Goal: Task Accomplishment & Management: Complete application form

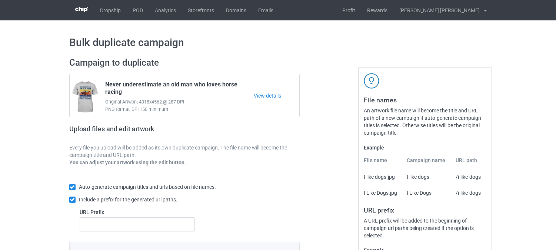
scroll to position [111, 0]
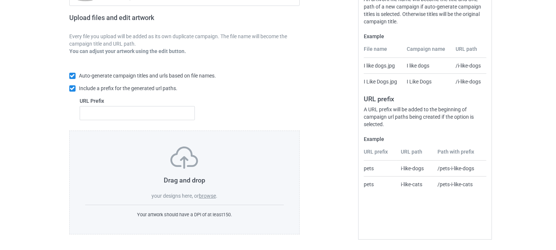
click at [213, 198] on label "browse" at bounding box center [207, 196] width 17 height 6
click at [0, 0] on input "browse" at bounding box center [0, 0] width 0 height 0
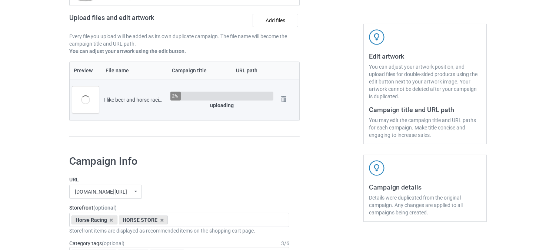
scroll to position [193, 0]
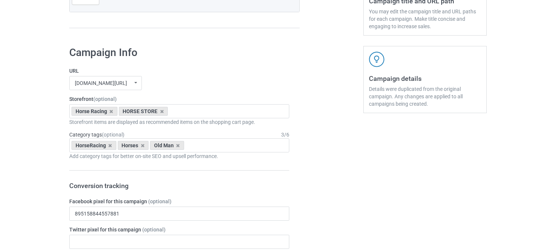
scroll to position [234, 0]
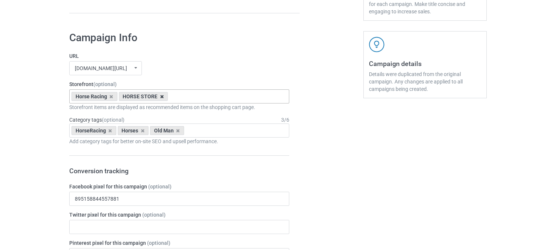
click at [161, 96] on icon at bounding box center [162, 96] width 4 height 5
click at [142, 129] on icon at bounding box center [143, 130] width 4 height 5
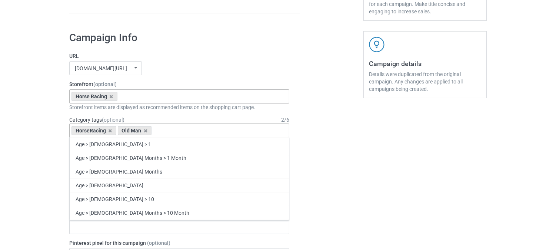
click at [273, 65] on div "pethouse88.com/ undefined/ bestees-4u.com/ books-4life.com/ pethouse88.com/ ste…" at bounding box center [179, 68] width 220 height 14
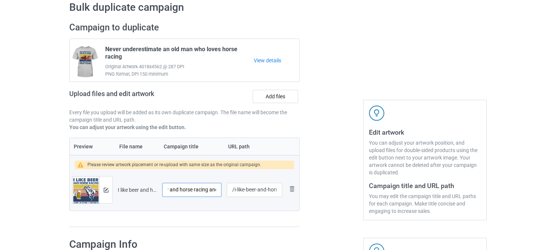
scroll to position [0, 59]
drag, startPoint x: 201, startPoint y: 187, endPoint x: 217, endPoint y: 190, distance: 16.2
click at [217, 190] on input "I like beer and horse racing and maybe 3 people" at bounding box center [191, 190] width 59 height 14
click at [246, 189] on input "/i-like-beer-and-horse-racing-and-maybe-3-people" at bounding box center [255, 190] width 56 height 14
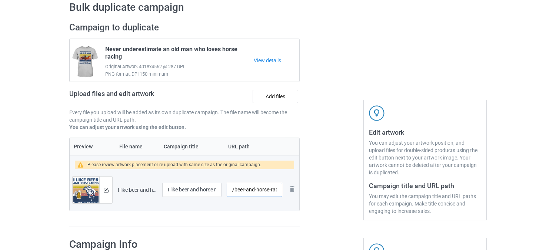
scroll to position [0, 56]
click at [283, 188] on td "/beer-and-horse-racing-and-maybe-3-people" at bounding box center [254, 189] width 61 height 41
click at [263, 188] on input "/beer-and-horse-racing-and-maybe-3-people" at bounding box center [255, 190] width 56 height 14
drag, startPoint x: 241, startPoint y: 190, endPoint x: 288, endPoint y: 188, distance: 47.1
click at [288, 188] on tr "Preview and edit artwork I like beer and horse racing and maybe 3 people.png I …" at bounding box center [185, 189] width 230 height 41
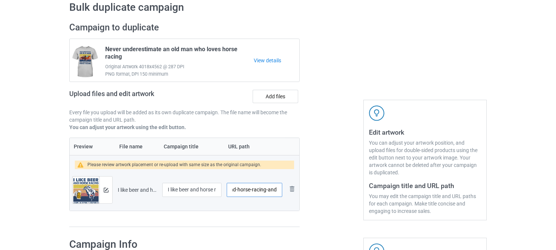
scroll to position [0, 17]
drag, startPoint x: 267, startPoint y: 189, endPoint x: 284, endPoint y: 188, distance: 16.7
click at [284, 188] on td "/beer-and-horse-racing-and" at bounding box center [254, 189] width 61 height 41
type input "/beer-and-horse-racing"
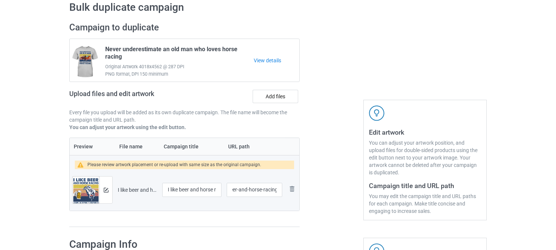
click at [315, 184] on div at bounding box center [331, 125] width 53 height 216
click at [106, 190] on img at bounding box center [106, 189] width 5 height 5
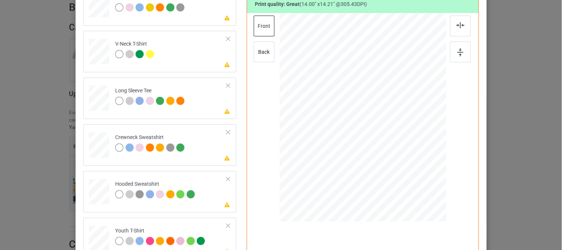
scroll to position [123, 0]
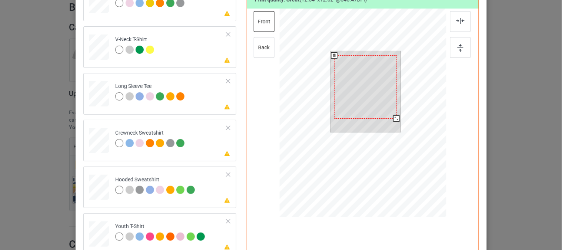
drag, startPoint x: 396, startPoint y: 123, endPoint x: 394, endPoint y: 116, distance: 7.1
click at [394, 116] on div at bounding box center [396, 118] width 6 height 6
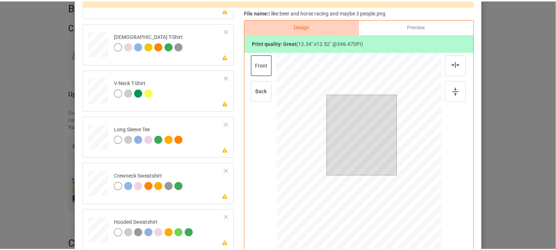
scroll to position [0, 0]
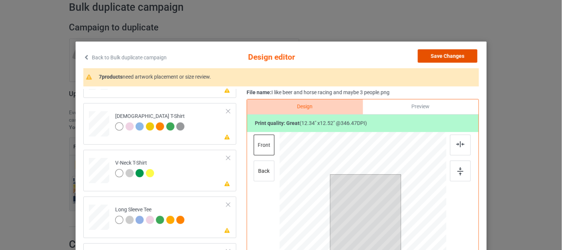
click at [453, 56] on button "Save Changes" at bounding box center [448, 55] width 60 height 13
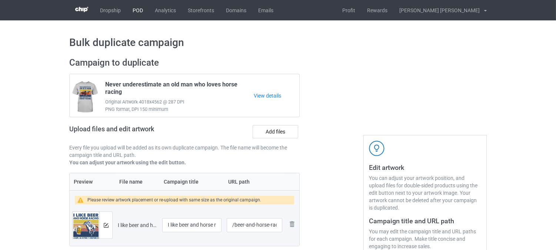
click at [140, 14] on link "POD" at bounding box center [138, 10] width 22 height 20
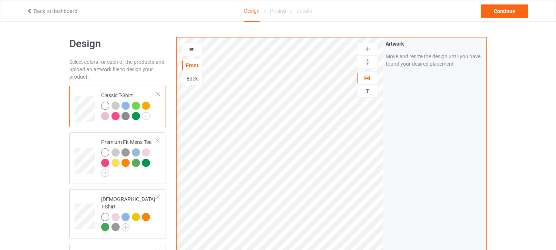
click at [135, 115] on div at bounding box center [136, 116] width 8 height 8
click at [125, 116] on img at bounding box center [125, 116] width 8 height 8
click at [434, 142] on div "Artwork Move and resize the design until you have found your desired placement" at bounding box center [434, 177] width 103 height 281
click at [115, 106] on div at bounding box center [115, 105] width 8 height 8
click at [105, 106] on div at bounding box center [105, 105] width 8 height 8
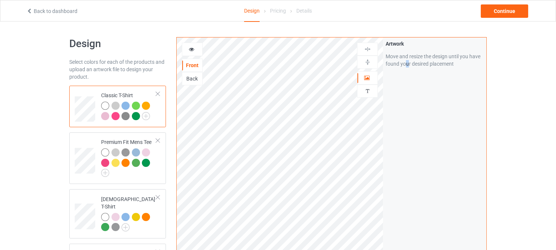
click at [407, 136] on div "Artwork Move and resize the design until you have found your desired placement" at bounding box center [434, 177] width 103 height 281
click at [129, 94] on div "Classic T-Shirt" at bounding box center [128, 105] width 55 height 28
click at [136, 142] on div "Premium Fit Mens Tee" at bounding box center [128, 156] width 55 height 36
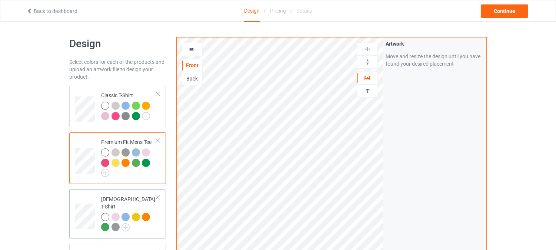
click at [140, 197] on div "[DEMOGRAPHIC_DATA] T-Shirt" at bounding box center [128, 212] width 55 height 35
click at [132, 94] on div "Classic T-Shirt" at bounding box center [128, 105] width 55 height 28
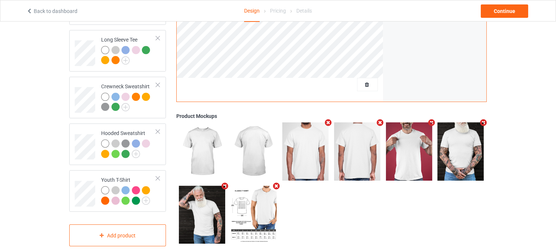
scroll to position [266, 0]
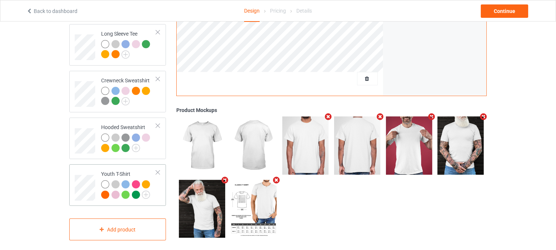
click at [158, 170] on div at bounding box center [157, 172] width 5 height 5
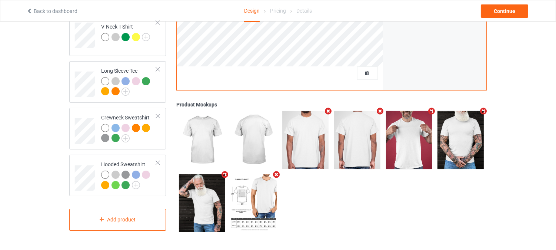
click at [32, 175] on div "Design Select colors for each of the products and upload an artwork file to des…" at bounding box center [278, 21] width 556 height 457
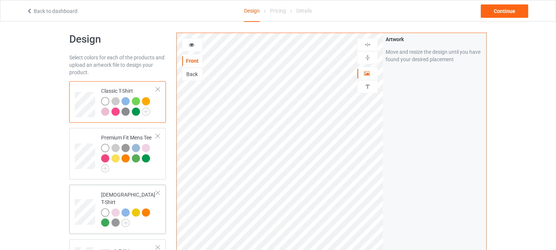
scroll to position [0, 0]
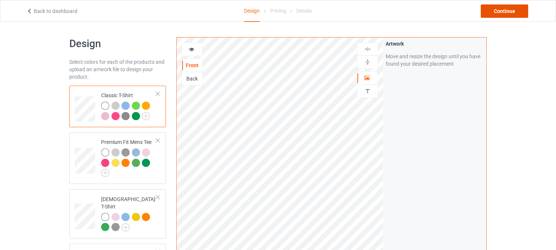
click at [516, 9] on div "Continue" at bounding box center [504, 10] width 47 height 13
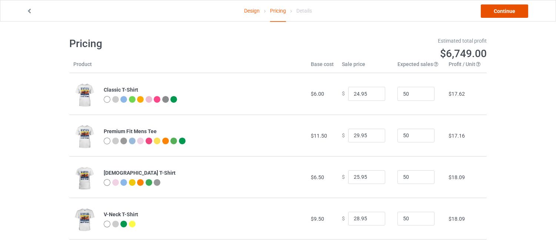
click at [503, 14] on link "Continue" at bounding box center [504, 10] width 47 height 13
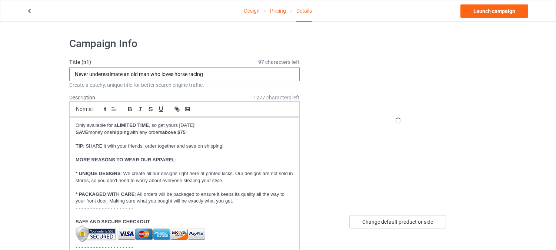
click at [200, 79] on input "Never underestimate an old man who loves horse racing" at bounding box center [184, 74] width 230 height 14
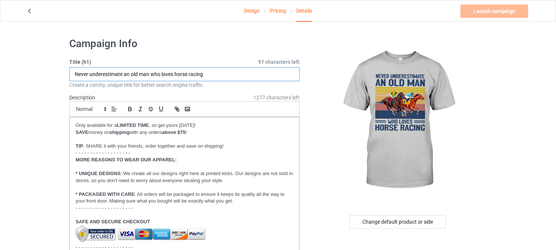
click at [176, 73] on input "Never underestimate an old man who loves horse racing" at bounding box center [184, 74] width 230 height 14
drag, startPoint x: 175, startPoint y: 73, endPoint x: 53, endPoint y: 79, distance: 122.7
click at [153, 72] on input "I like beer and horse racing" at bounding box center [184, 74] width 230 height 14
type input "I like beer and horse racing"
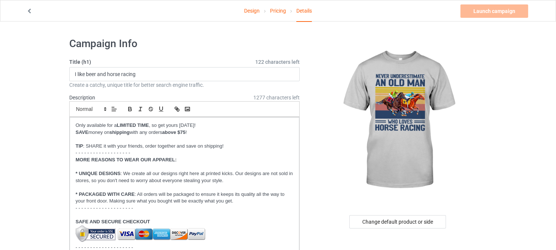
click at [250, 11] on link "Design" at bounding box center [252, 10] width 16 height 21
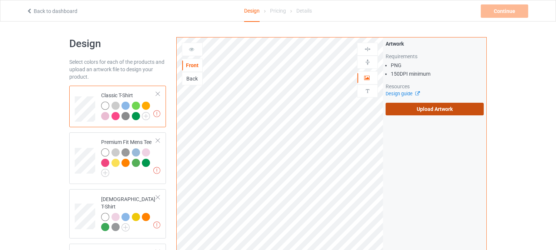
click at [425, 110] on label "Upload Artwork" at bounding box center [435, 109] width 98 height 13
click at [0, 0] on input "Upload Artwork" at bounding box center [0, 0] width 0 height 0
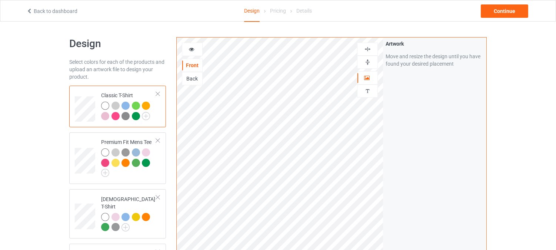
click at [452, 132] on div "Artwork Move and resize the design until you have found your desired placement" at bounding box center [434, 177] width 103 height 281
click at [501, 0] on div "Back to dashboard Design Pricing Details Continue" at bounding box center [278, 10] width 514 height 21
click at [500, 12] on div "Continue" at bounding box center [504, 10] width 47 height 13
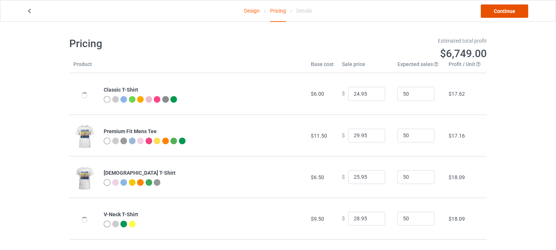
click at [517, 14] on link "Continue" at bounding box center [504, 10] width 47 height 13
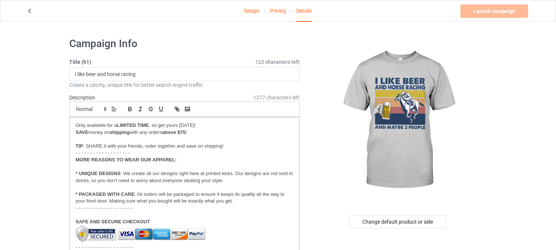
click at [253, 13] on link "Design" at bounding box center [252, 10] width 16 height 21
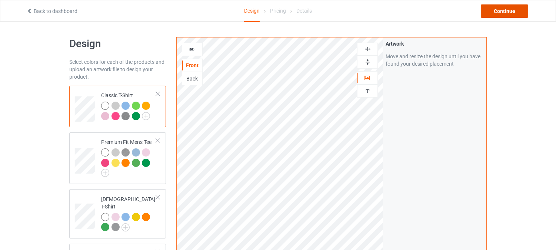
click at [508, 13] on div "Continue" at bounding box center [504, 10] width 47 height 13
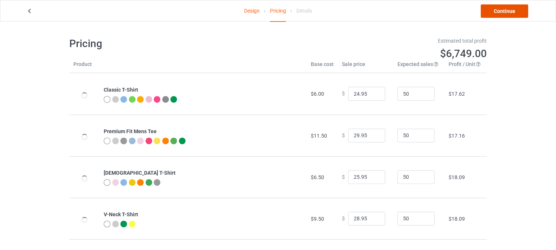
click at [509, 10] on link "Continue" at bounding box center [504, 10] width 47 height 13
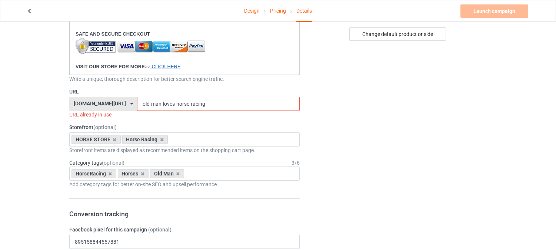
scroll to position [206, 0]
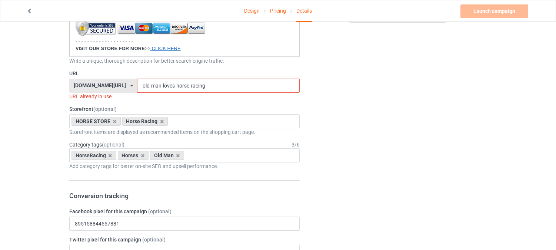
click at [166, 84] on input "old-man-loves-horse-racing" at bounding box center [218, 86] width 162 height 14
drag, startPoint x: 217, startPoint y: 84, endPoint x: 0, endPoint y: 81, distance: 216.7
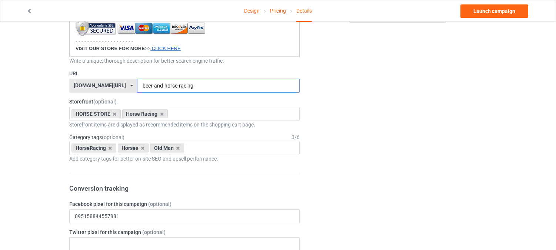
type input "beer-and-horse-racing"
click at [114, 114] on icon at bounding box center [115, 113] width 4 height 5
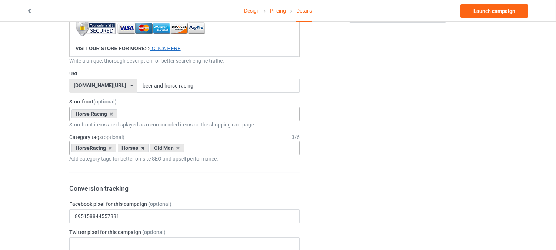
click at [142, 147] on icon at bounding box center [143, 148] width 4 height 5
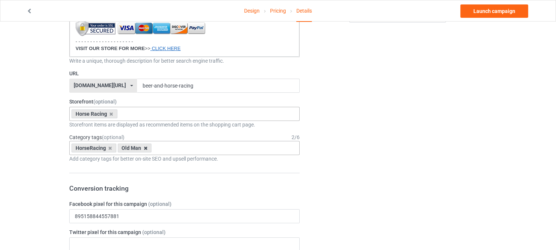
click at [144, 147] on icon at bounding box center [146, 148] width 4 height 5
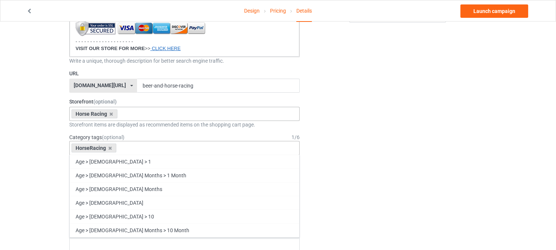
click at [156, 147] on div "HorseRacing Age > [DEMOGRAPHIC_DATA] > 1 Age > [DEMOGRAPHIC_DATA] Months > 1 Mo…" at bounding box center [184, 148] width 230 height 14
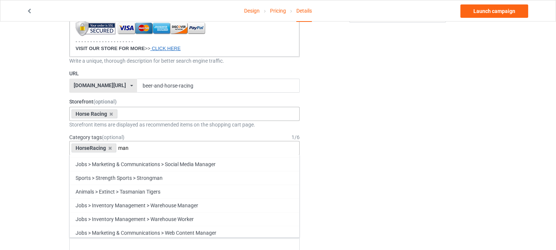
scroll to position [906, 0]
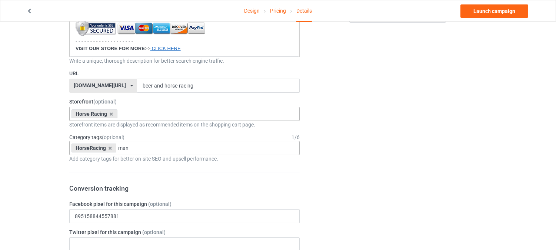
click at [264, 149] on div "HorseRacing man Entertainment > Anime & Manga Jobs > Office Management > Assist…" at bounding box center [184, 148] width 230 height 14
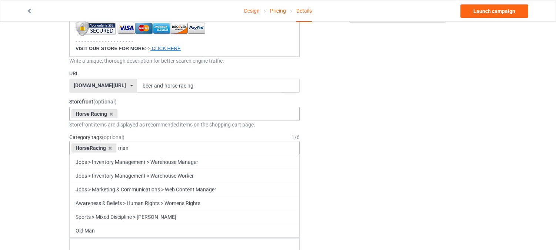
click at [264, 149] on div "HorseRacing man Entertainment > Anime & Manga Jobs > Office Management > Assist…" at bounding box center [184, 148] width 230 height 14
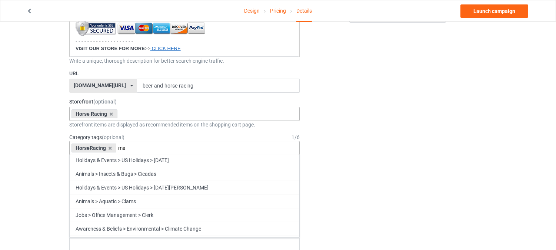
type input "m"
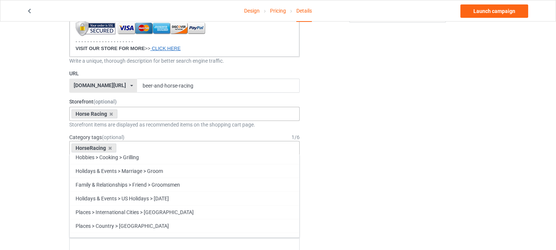
scroll to position [28759, 0]
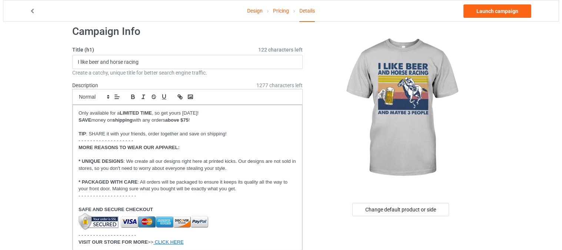
scroll to position [0, 0]
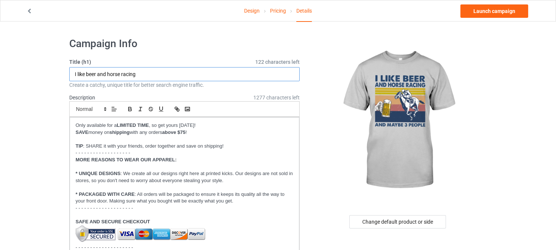
click at [144, 72] on input "I like beer and horse racing" at bounding box center [184, 74] width 230 height 14
type input "I like beer and horse racing and maybe 3 people"
click at [198, 41] on h1 "Campaign Info" at bounding box center [184, 43] width 230 height 13
click at [405, 219] on div "Change default product or side" at bounding box center [397, 221] width 97 height 13
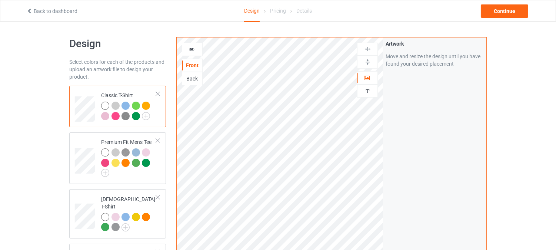
click at [49, 9] on link "Back to dashboard" at bounding box center [51, 11] width 51 height 6
